Goal: Find specific page/section: Find specific page/section

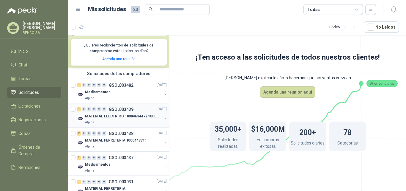
scroll to position [104, 0]
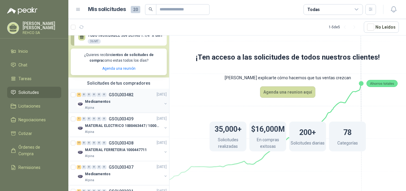
click at [115, 98] on div "Medicamentos" at bounding box center [123, 101] width 77 height 7
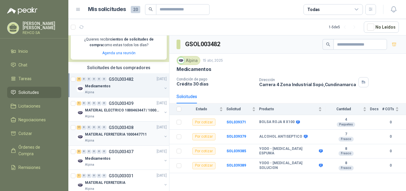
scroll to position [133, 0]
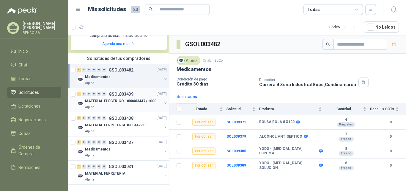
click at [123, 92] on p "GSOL003439" at bounding box center [121, 94] width 25 height 4
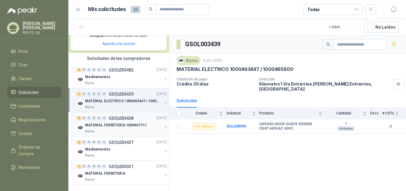
click at [117, 116] on p "GSOL003438" at bounding box center [121, 118] width 25 height 4
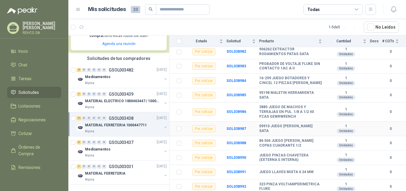
scroll to position [90, 0]
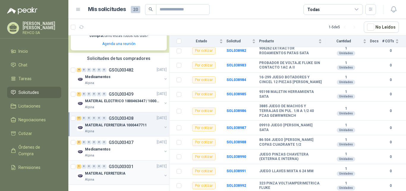
click at [116, 177] on div "Alpina" at bounding box center [123, 179] width 77 height 5
